Goal: Navigation & Orientation: Find specific page/section

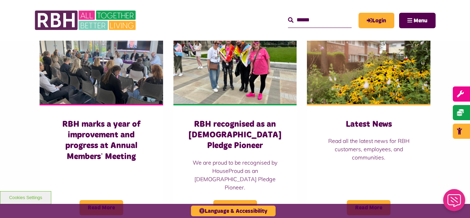
scroll to position [481, 0]
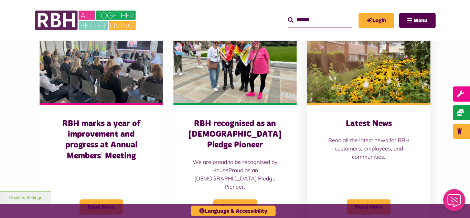
click at [388, 56] on img at bounding box center [368, 64] width 123 height 77
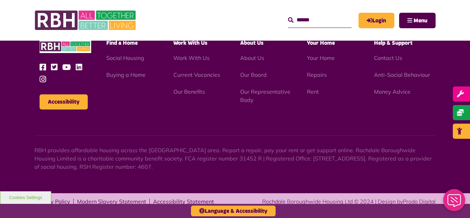
scroll to position [978, 0]
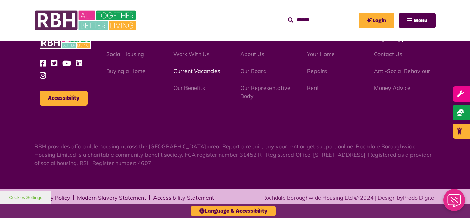
click at [187, 73] on link "Current Vacancies" at bounding box center [196, 70] width 47 height 7
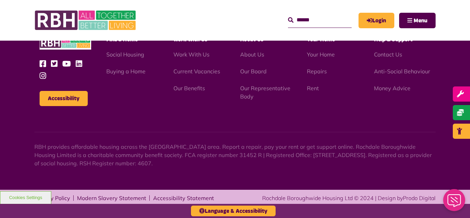
scroll to position [808, 0]
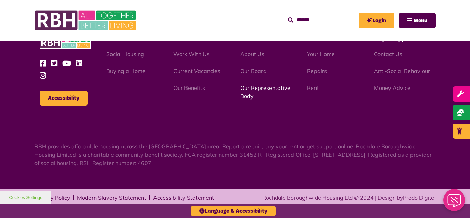
click at [268, 88] on link "Our Representative Body" at bounding box center [265, 91] width 50 height 15
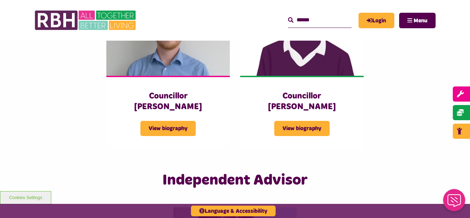
scroll to position [1568, 0]
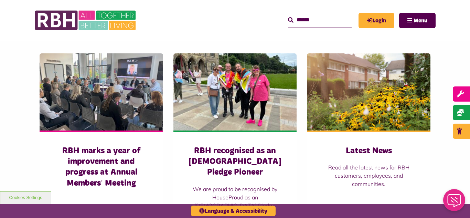
scroll to position [468, 0]
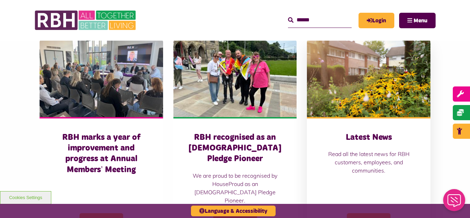
click at [366, 91] on img at bounding box center [368, 78] width 123 height 77
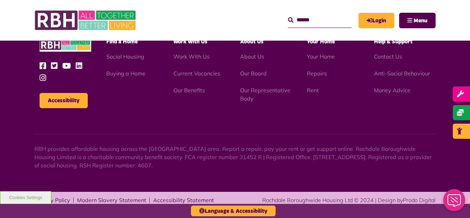
scroll to position [978, 0]
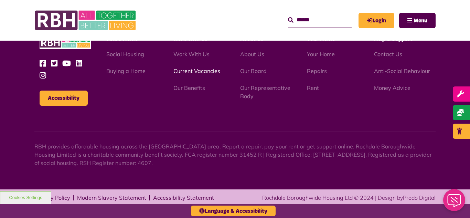
click at [195, 73] on link "Current Vacancies" at bounding box center [196, 70] width 47 height 7
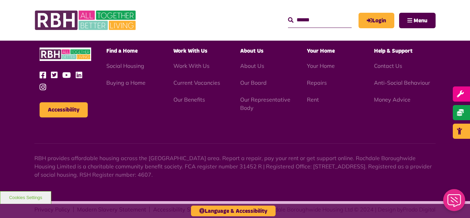
scroll to position [808, 0]
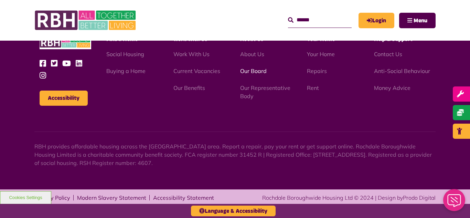
click at [246, 69] on link "Our Board" at bounding box center [253, 70] width 26 height 7
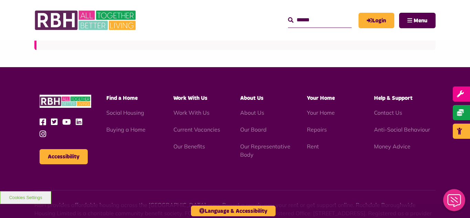
scroll to position [1806, 0]
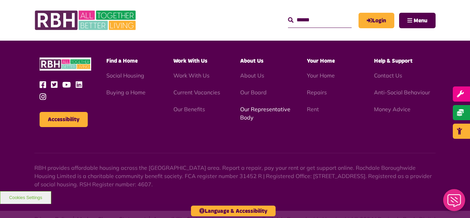
click at [251, 106] on link "Our Representative Body" at bounding box center [265, 113] width 50 height 15
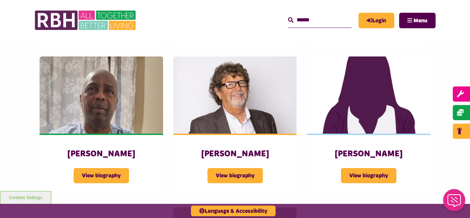
scroll to position [825, 0]
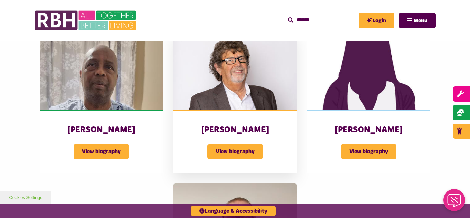
click at [241, 52] on img at bounding box center [234, 70] width 123 height 77
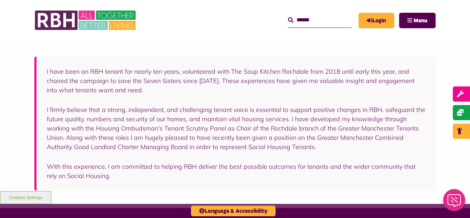
scroll to position [165, 0]
